Goal: Transaction & Acquisition: Purchase product/service

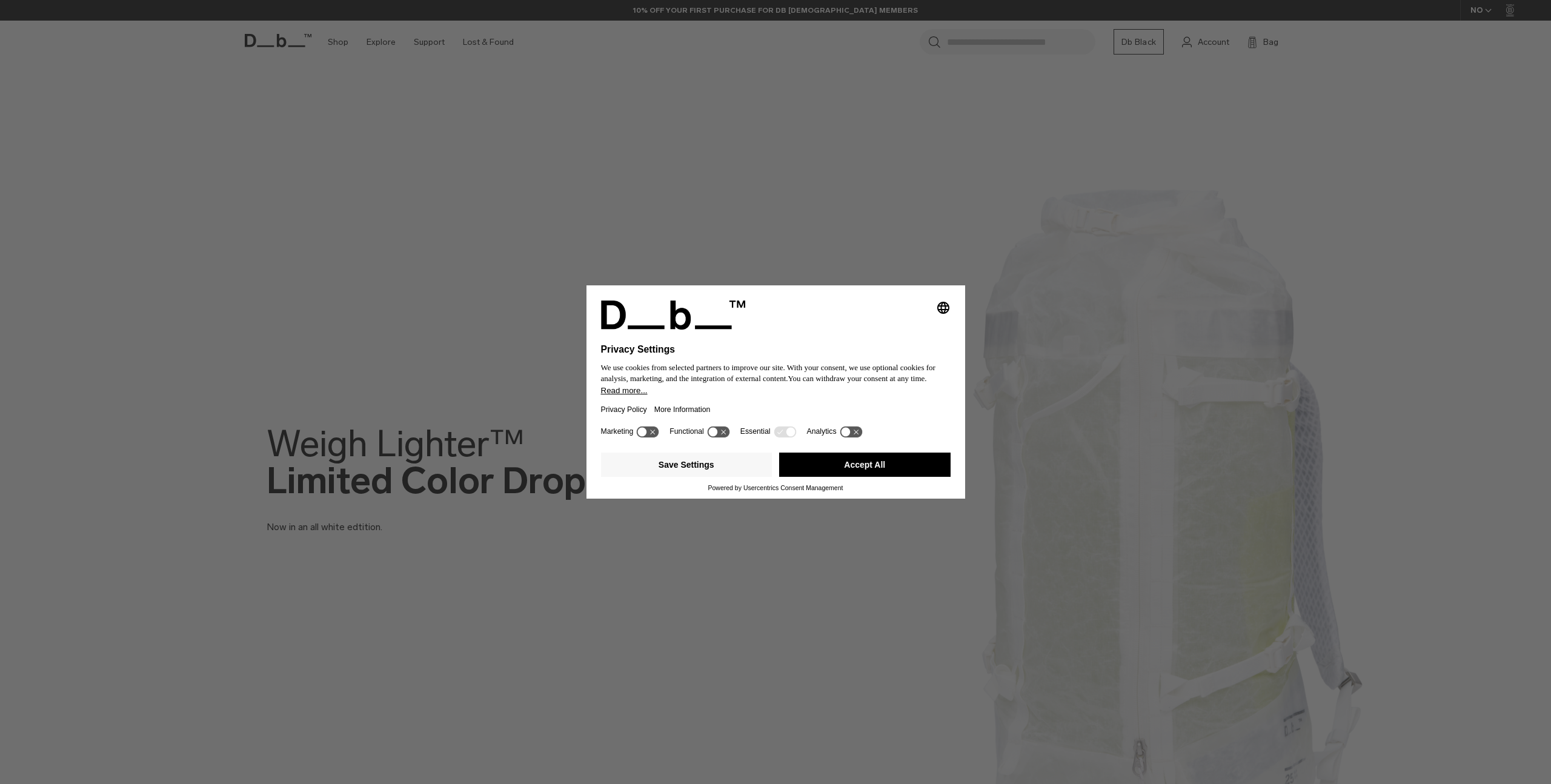
click at [854, 472] on button "Accept All" at bounding box center [864, 463] width 171 height 24
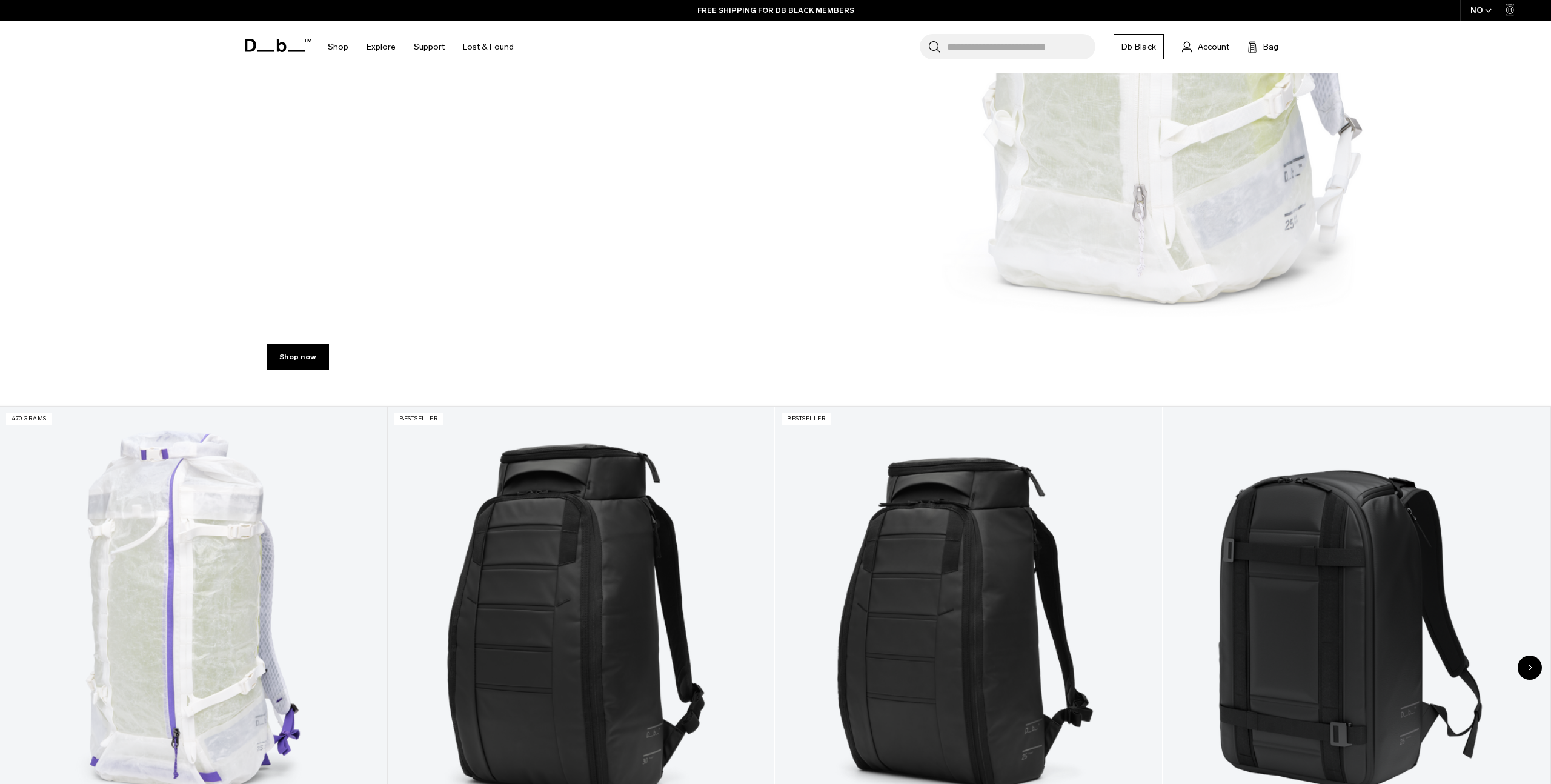
scroll to position [491, 0]
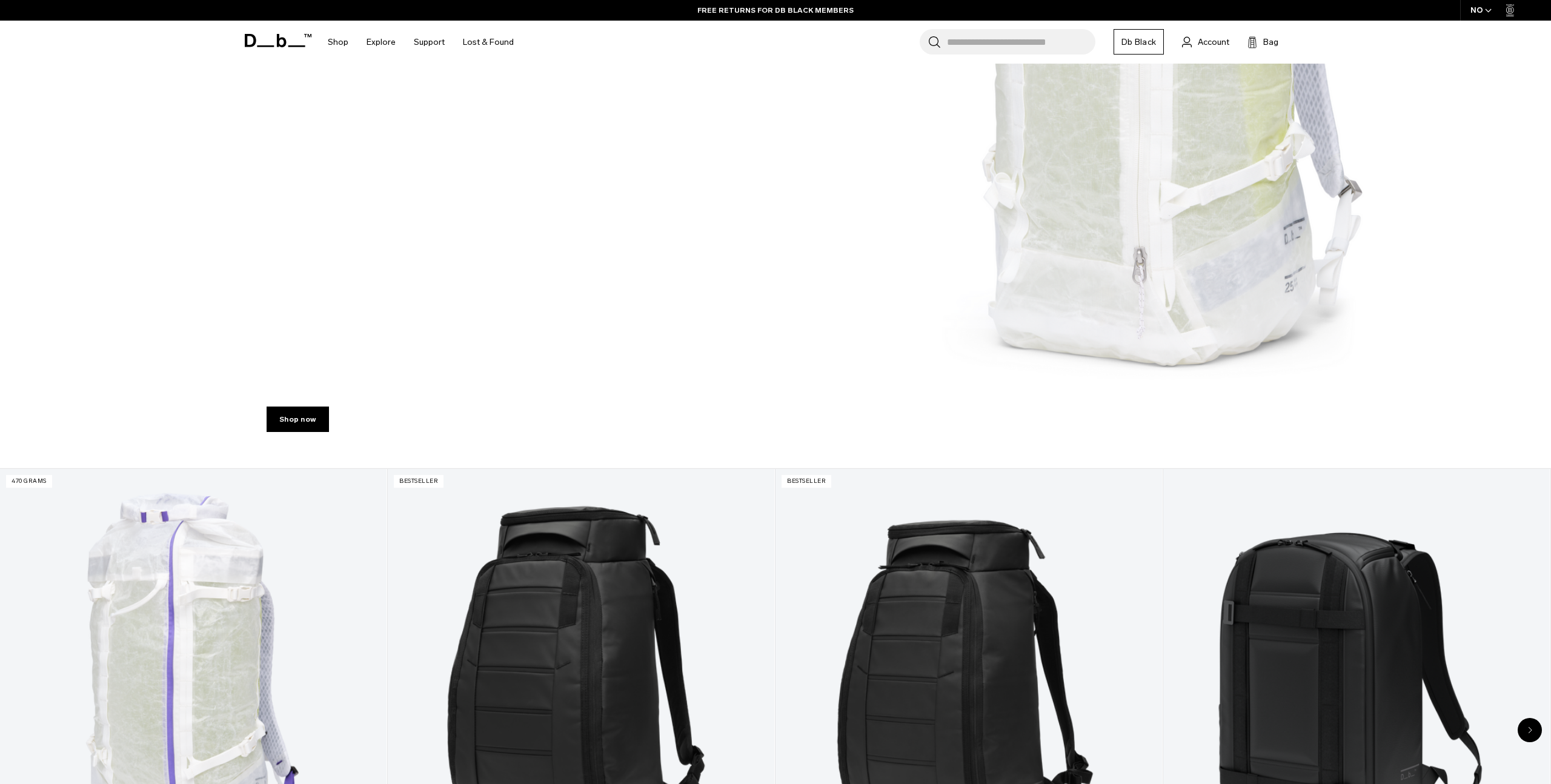
click at [1497, 12] on div "NO" at bounding box center [1480, 10] width 42 height 20
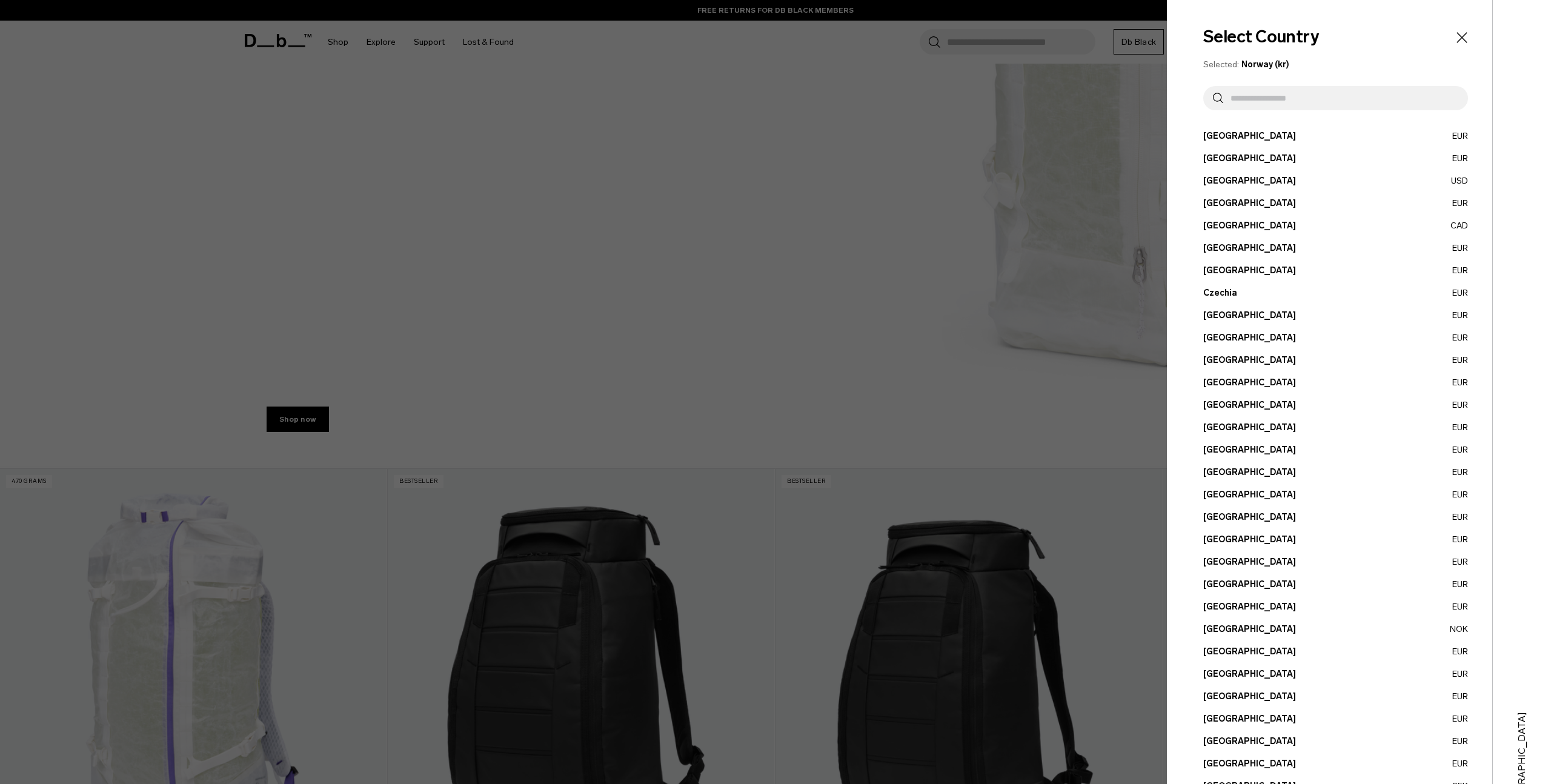
click at [1351, 99] on input "text" at bounding box center [1340, 98] width 235 height 24
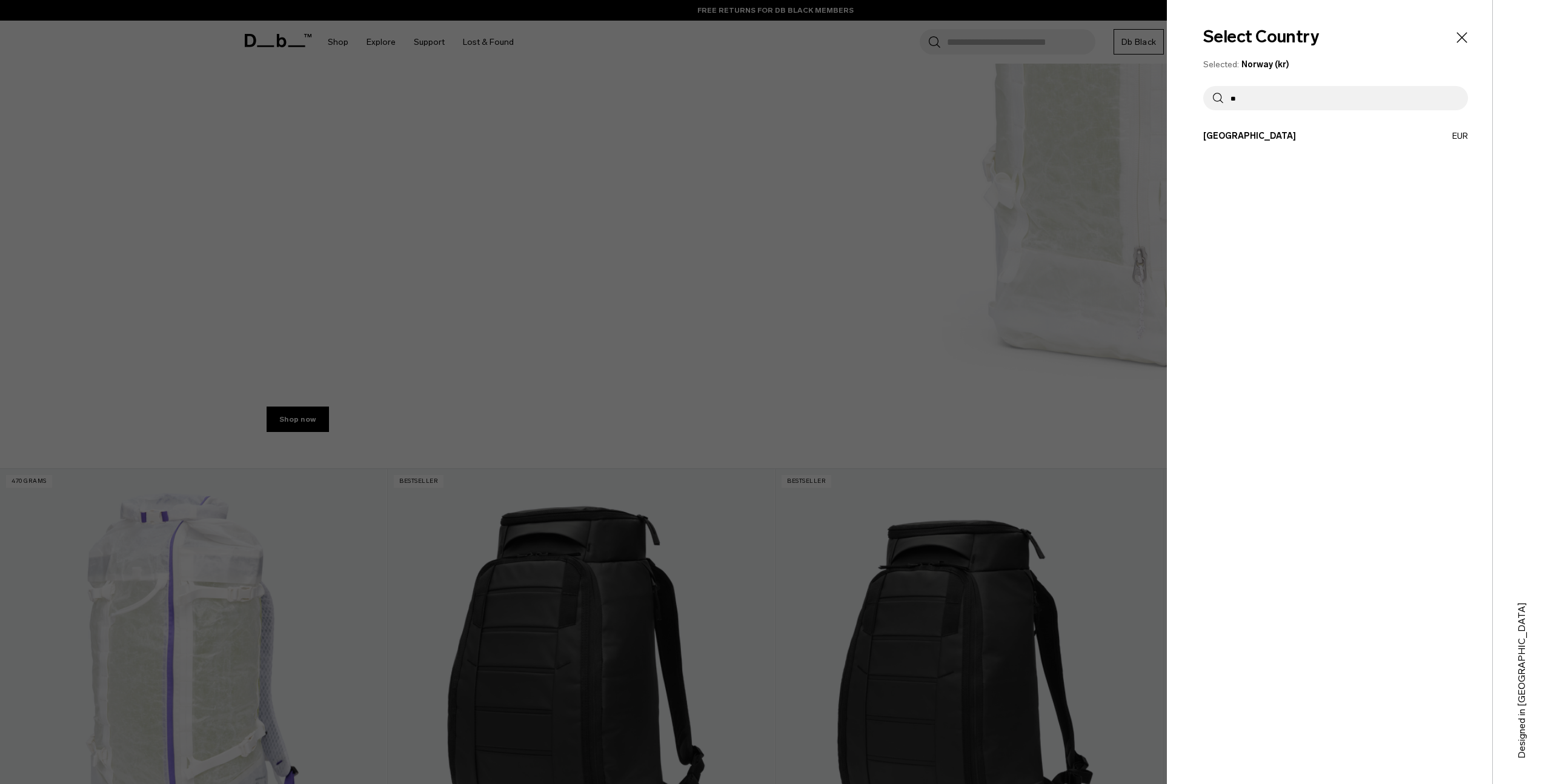
type input "**"
click at [1250, 135] on button "France EUR" at bounding box center [1336, 135] width 265 height 13
click at [1224, 139] on button "France EUR" at bounding box center [1336, 135] width 265 height 13
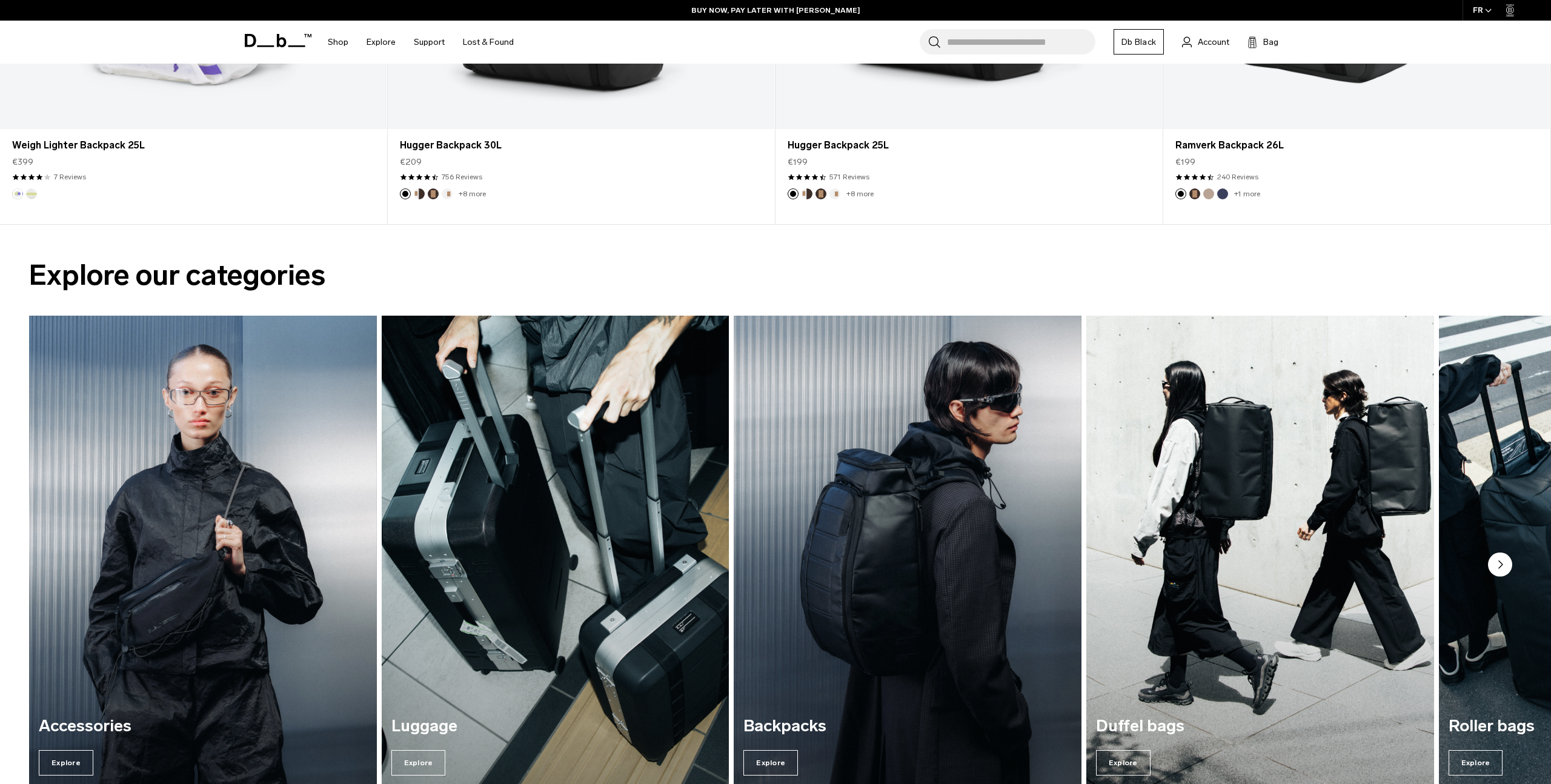
scroll to position [1401, 0]
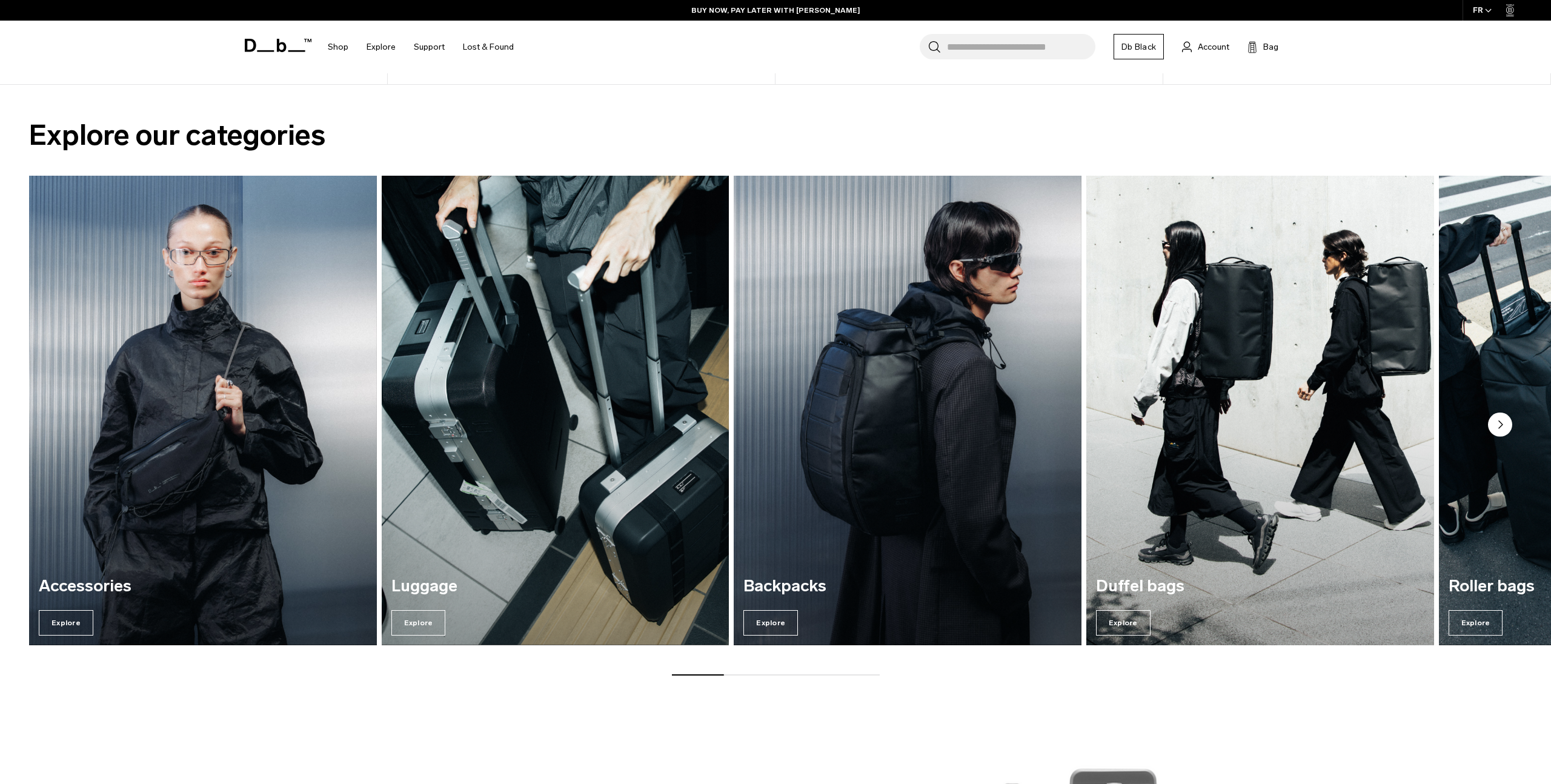
click at [1197, 467] on img "4 / 7" at bounding box center [1259, 410] width 358 height 483
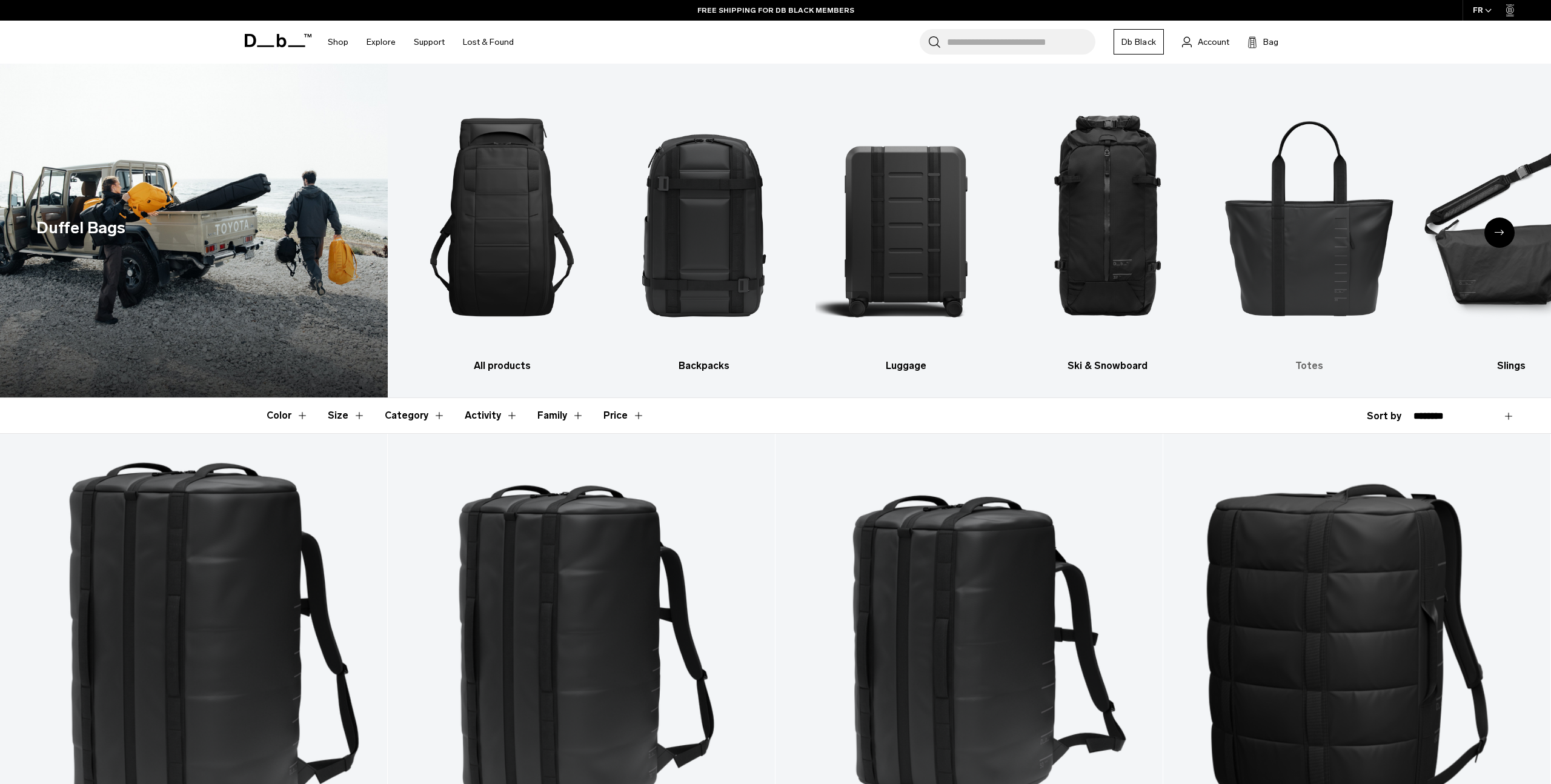
click at [1319, 243] on img "5 / 10" at bounding box center [1309, 217] width 181 height 270
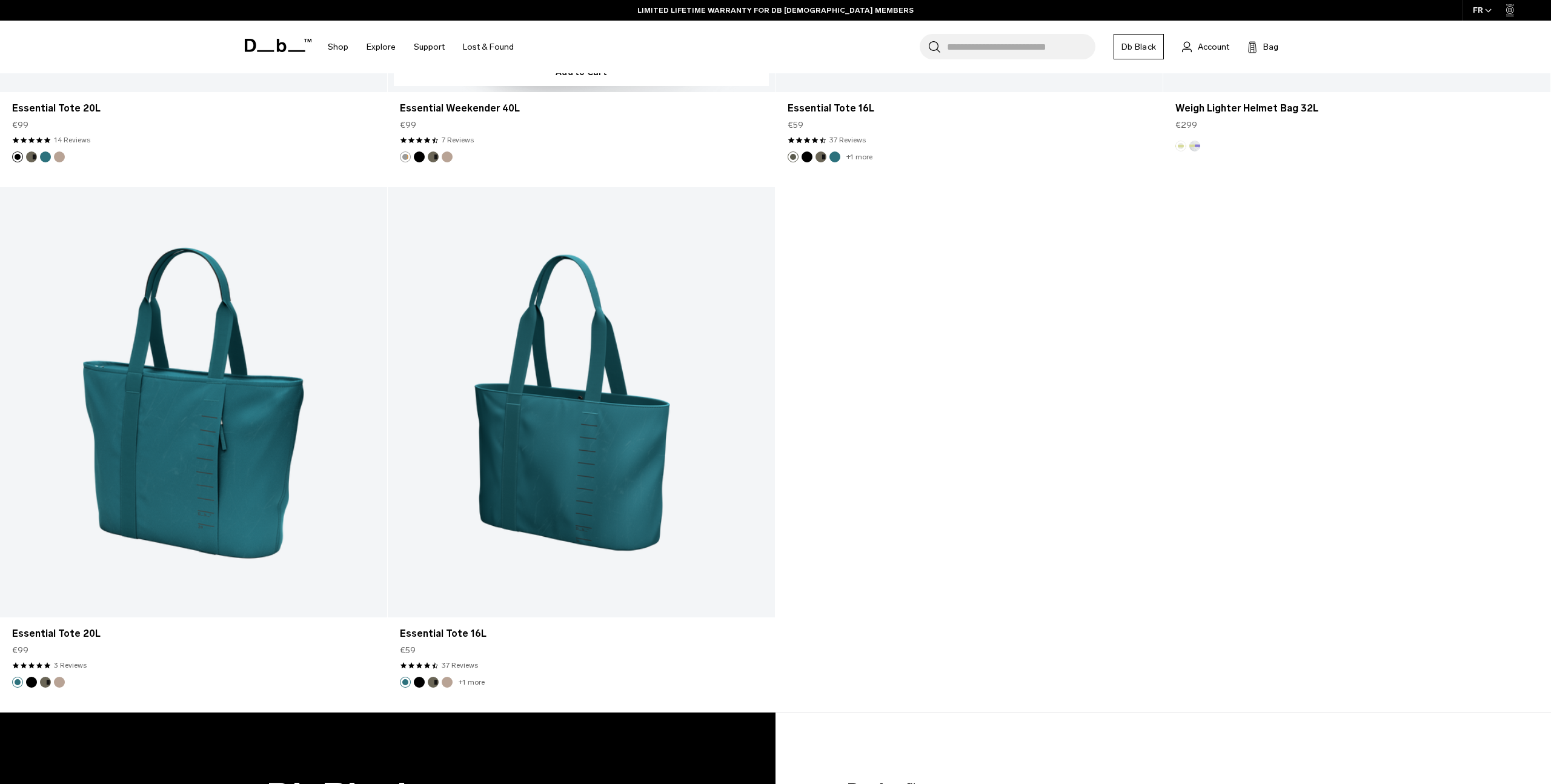
scroll to position [1906, 0]
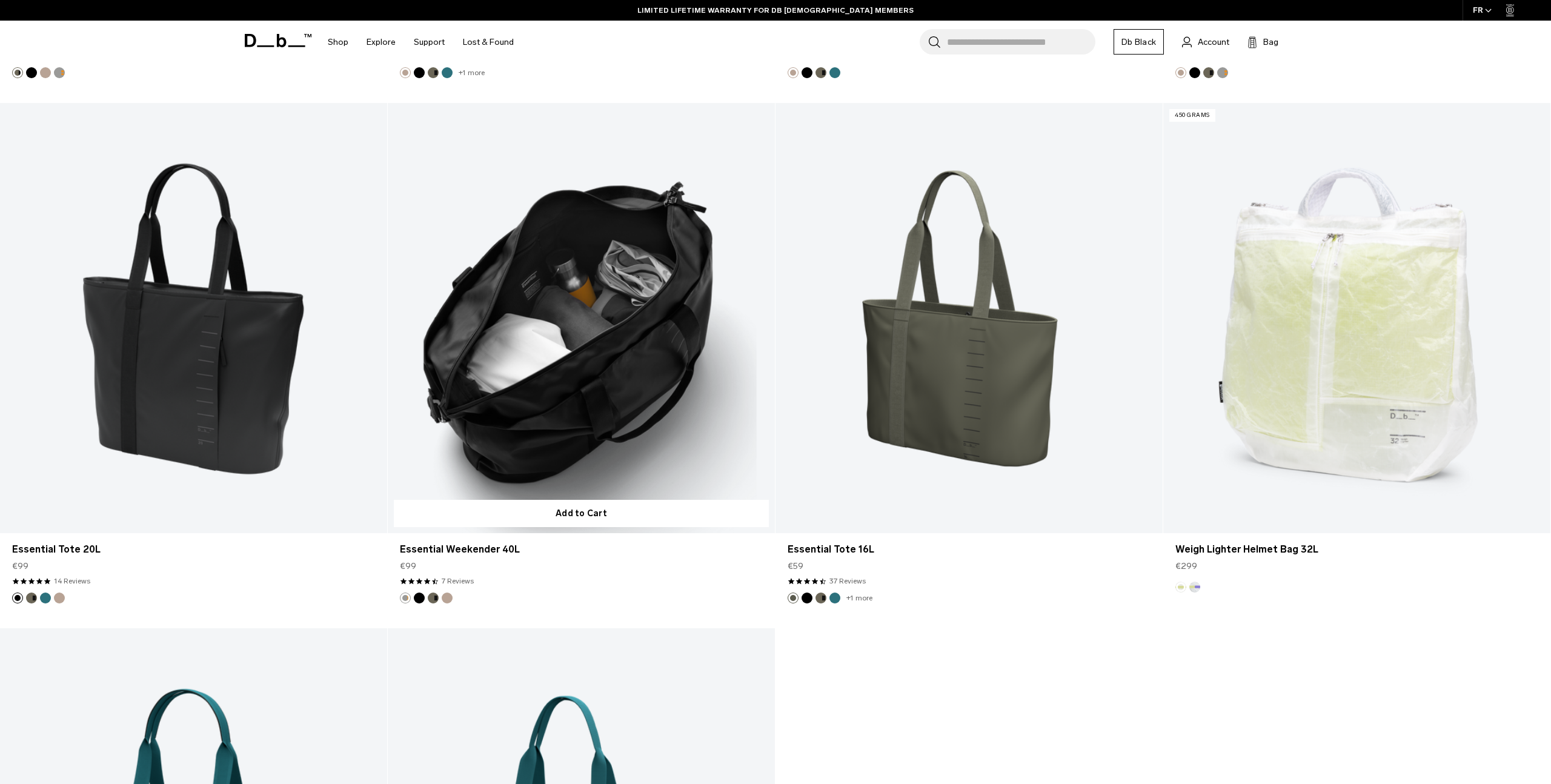
click at [624, 345] on link "Essential Weekender 40L" at bounding box center [580, 318] width 387 height 430
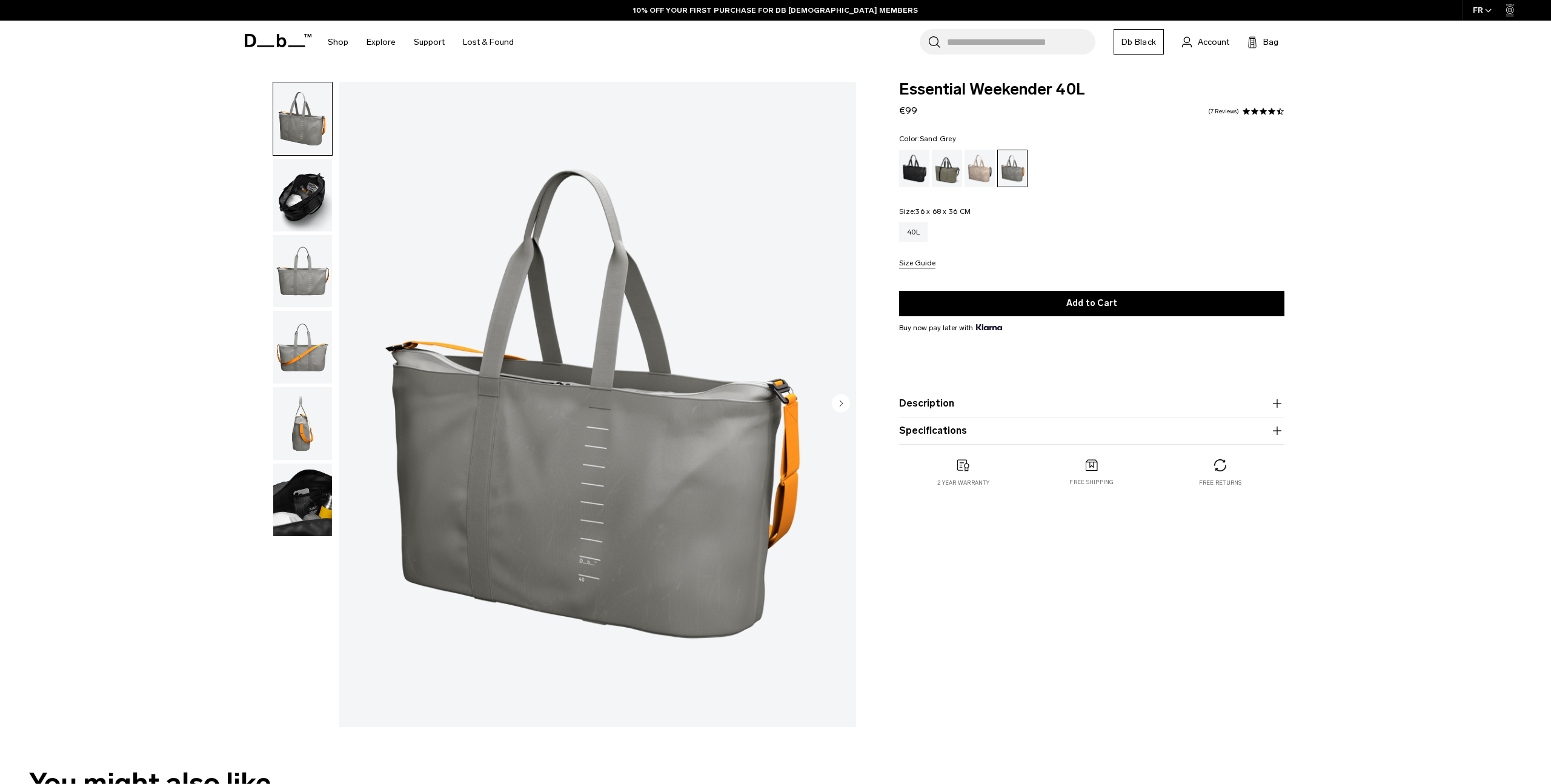
click at [312, 494] on img "button" at bounding box center [302, 499] width 59 height 72
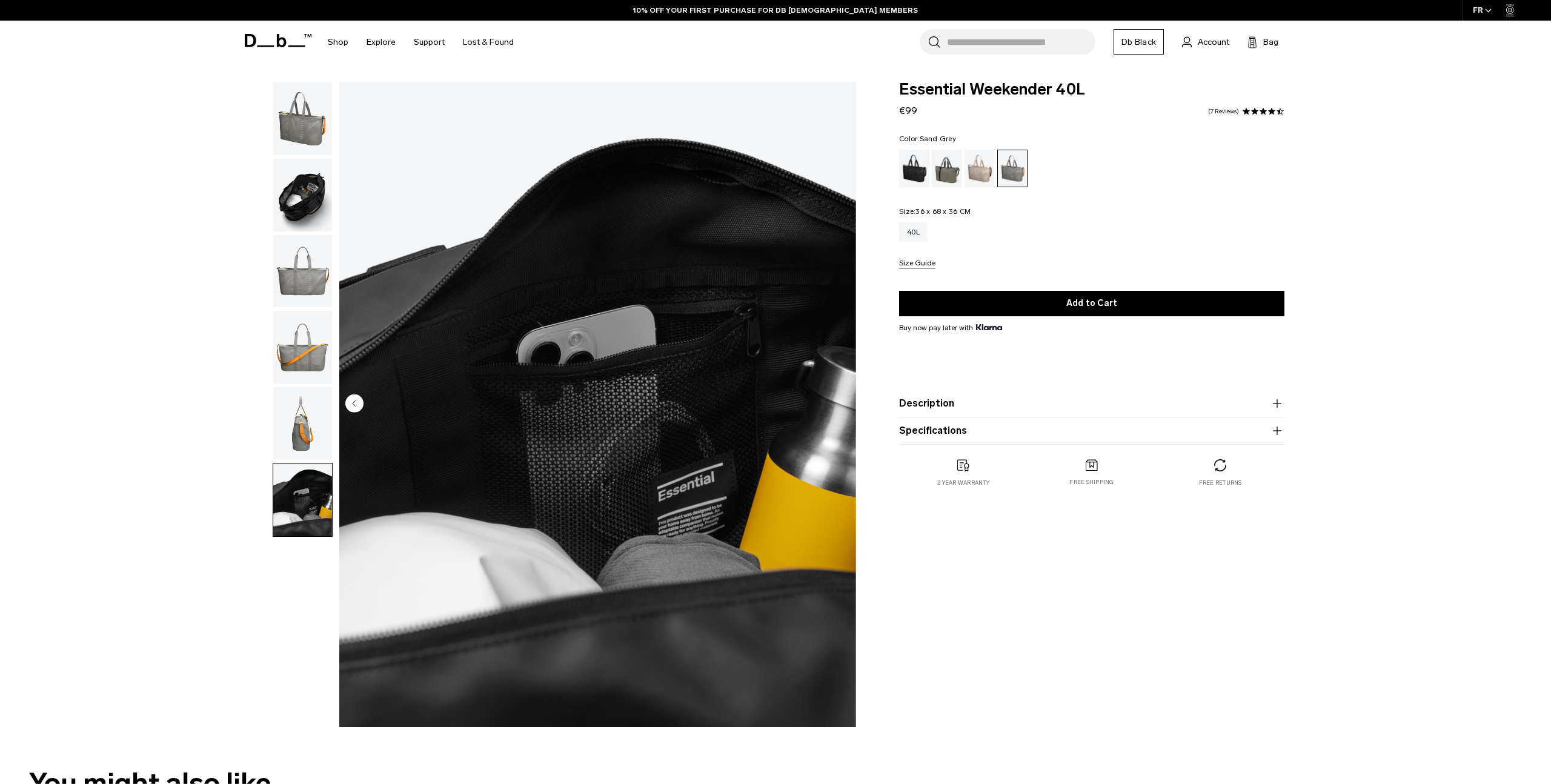
click at [312, 212] on img "button" at bounding box center [302, 194] width 59 height 72
